Goal: Navigation & Orientation: Find specific page/section

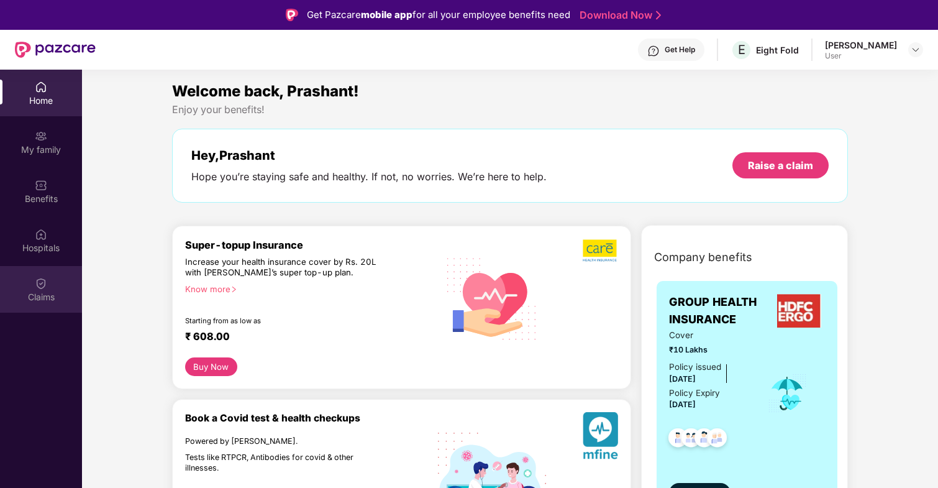
click at [57, 287] on div "Claims" at bounding box center [41, 289] width 82 height 47
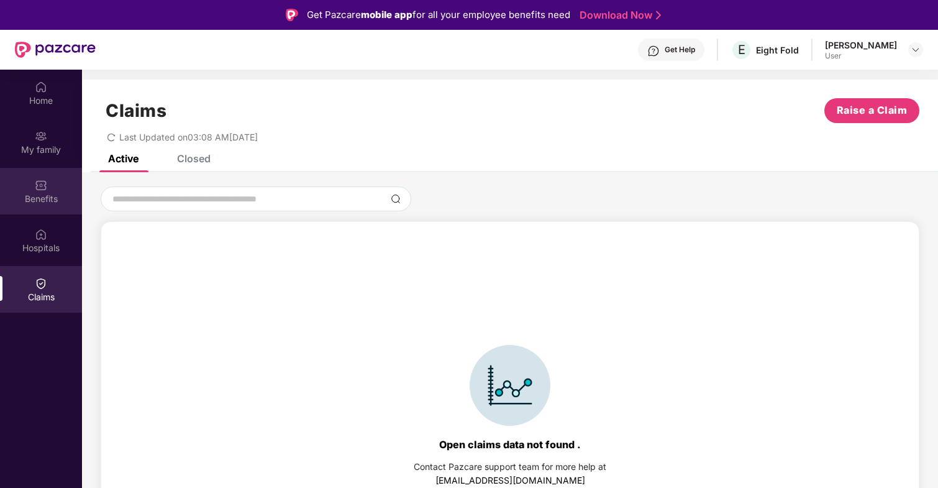
click at [56, 175] on div "Benefits" at bounding box center [41, 191] width 82 height 47
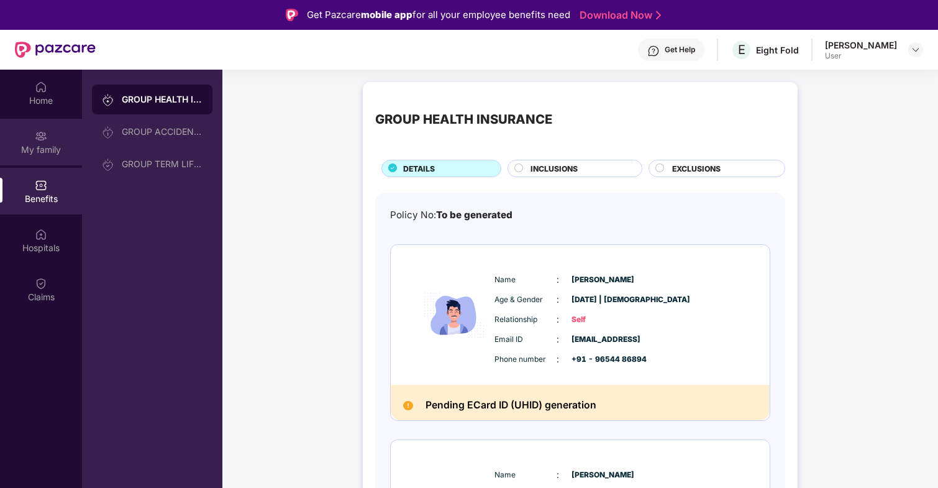
click at [54, 152] on div "My family" at bounding box center [41, 150] width 82 height 12
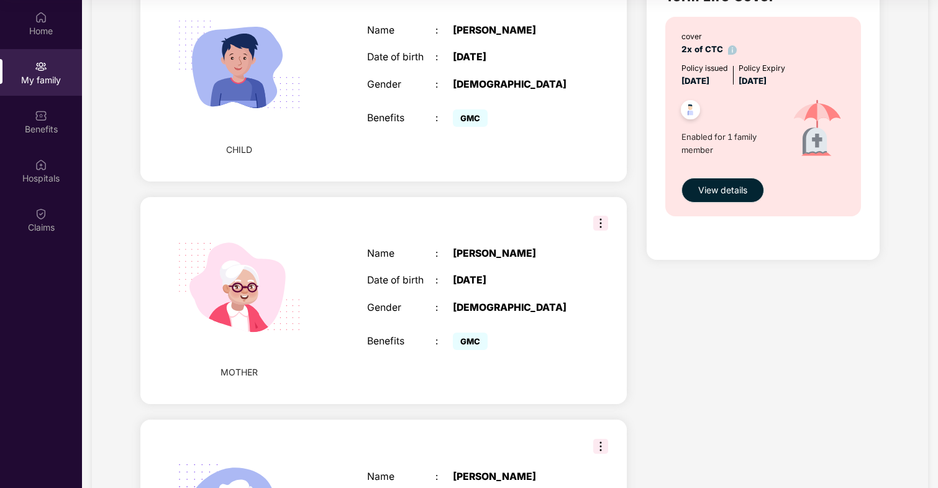
scroll to position [160, 0]
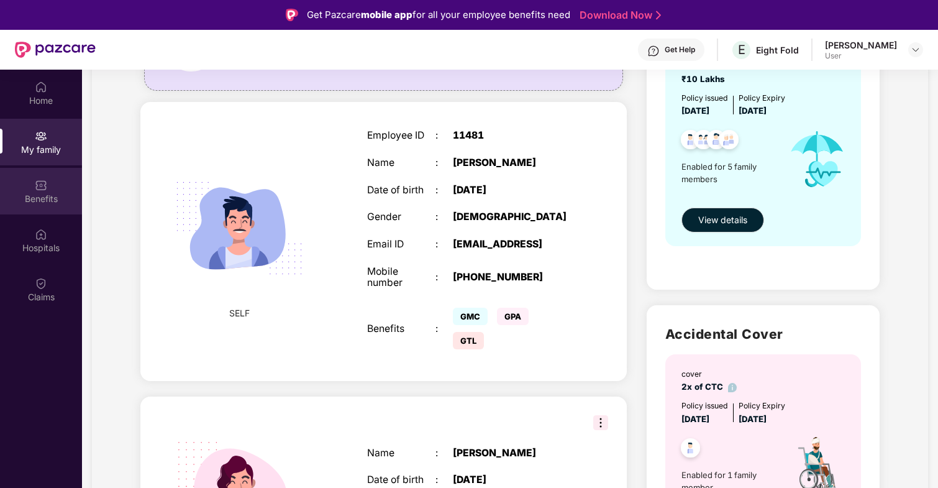
click at [43, 174] on div "Benefits" at bounding box center [41, 191] width 82 height 47
